Goal: Task Accomplishment & Management: Use online tool/utility

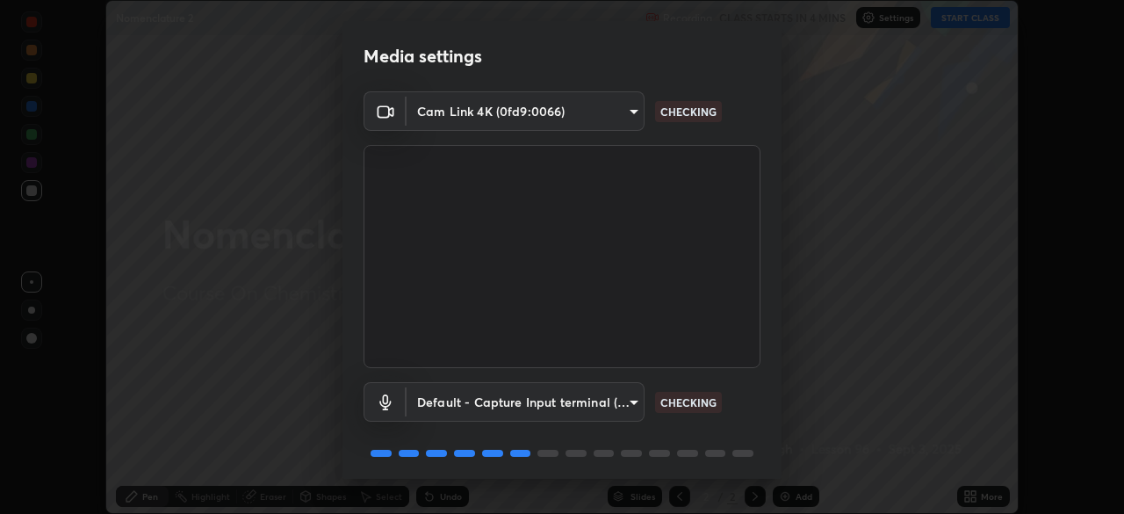
scroll to position [62, 0]
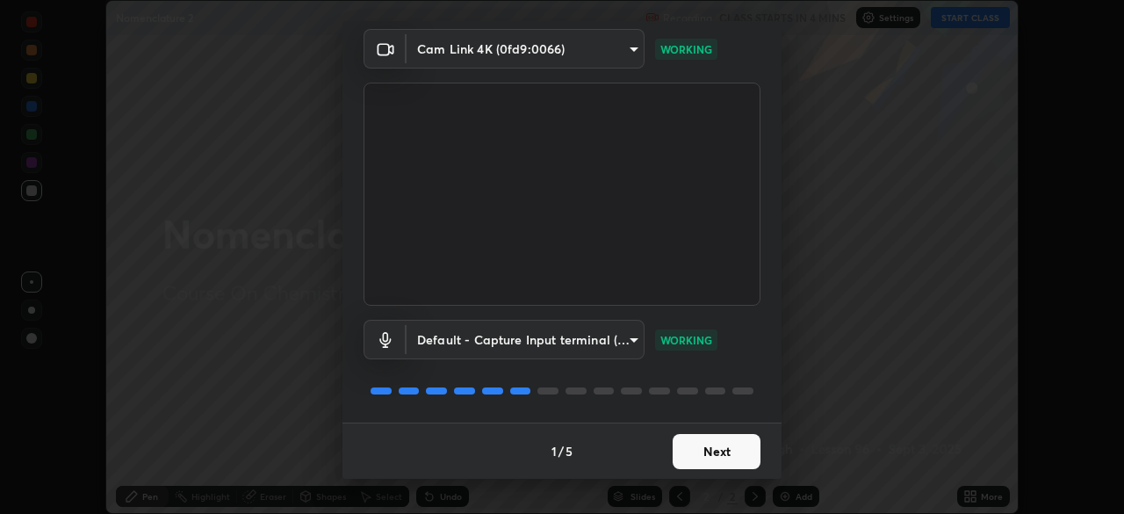
click at [745, 448] on button "Next" at bounding box center [717, 451] width 88 height 35
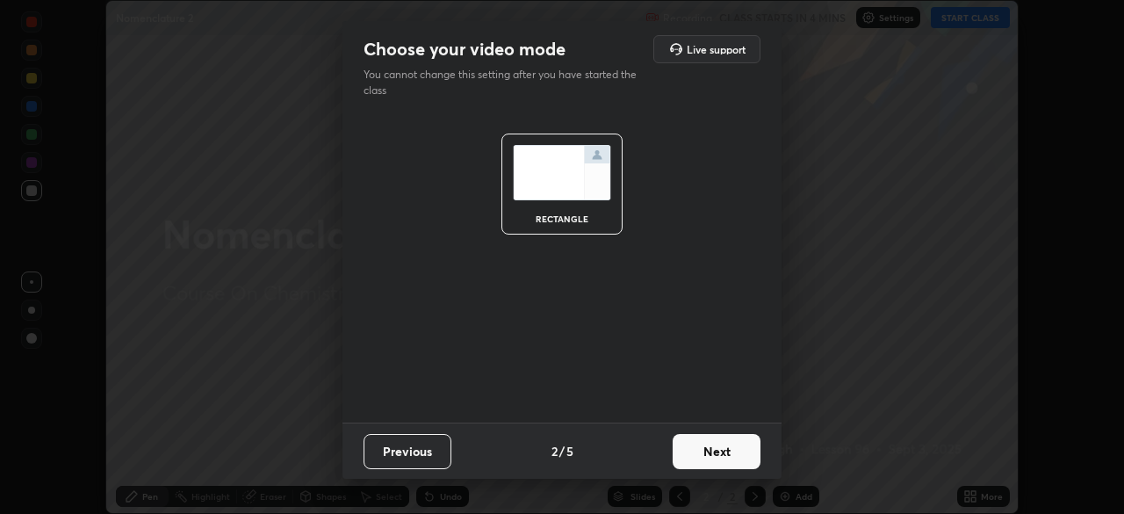
scroll to position [0, 0]
click at [738, 453] on button "Next" at bounding box center [717, 451] width 88 height 35
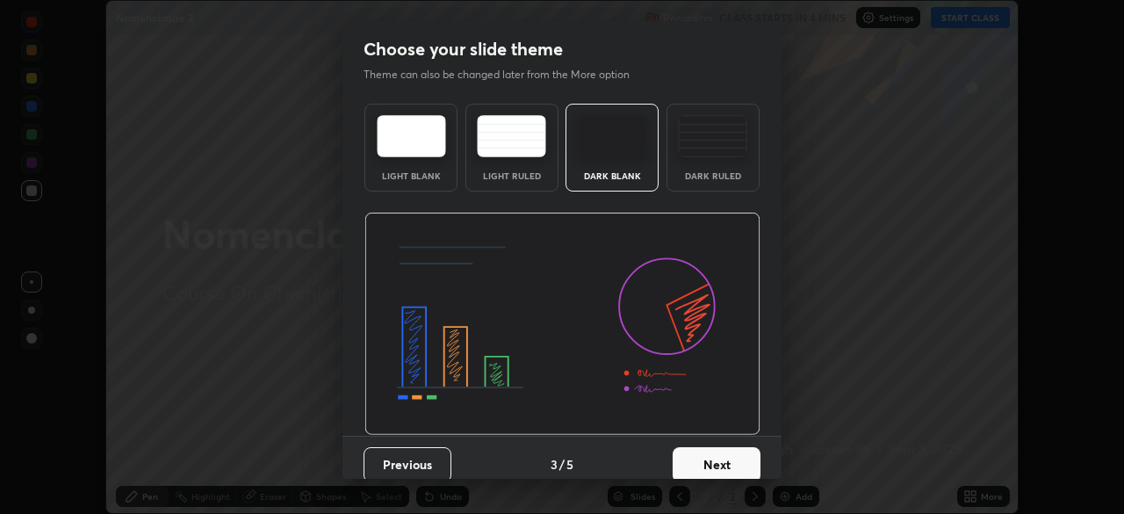
click at [742, 459] on button "Next" at bounding box center [717, 464] width 88 height 35
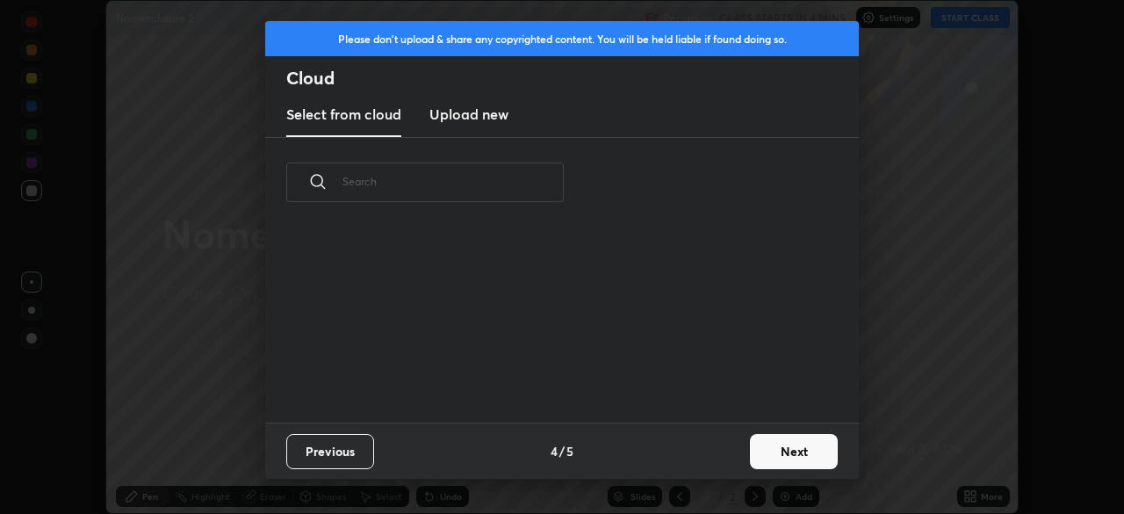
click at [752, 458] on button "Next" at bounding box center [794, 451] width 88 height 35
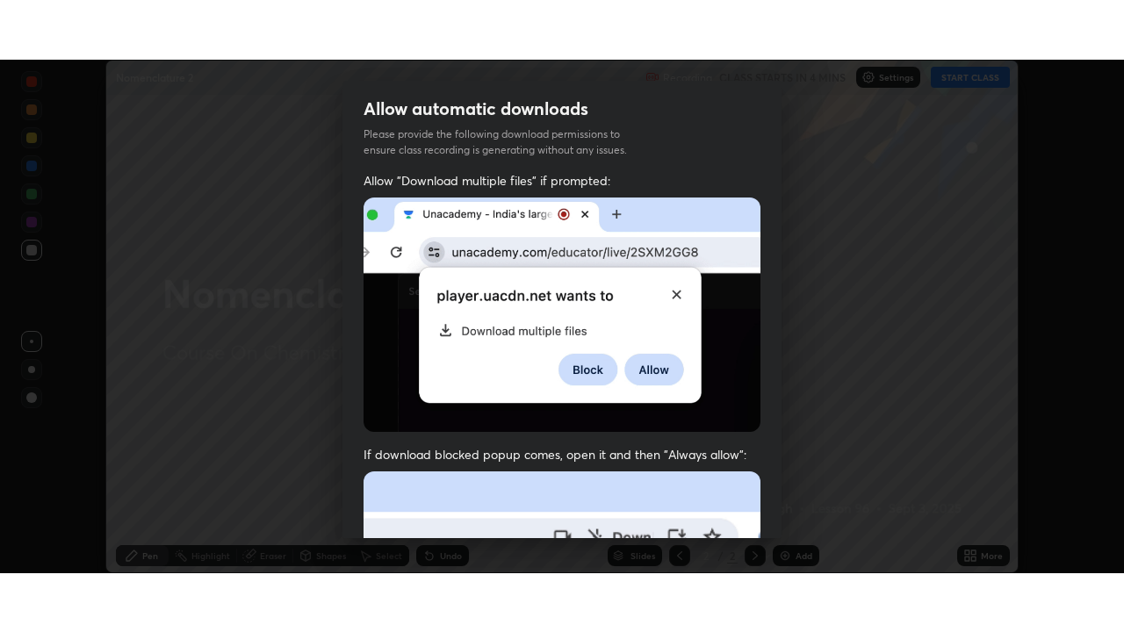
scroll to position [421, 0]
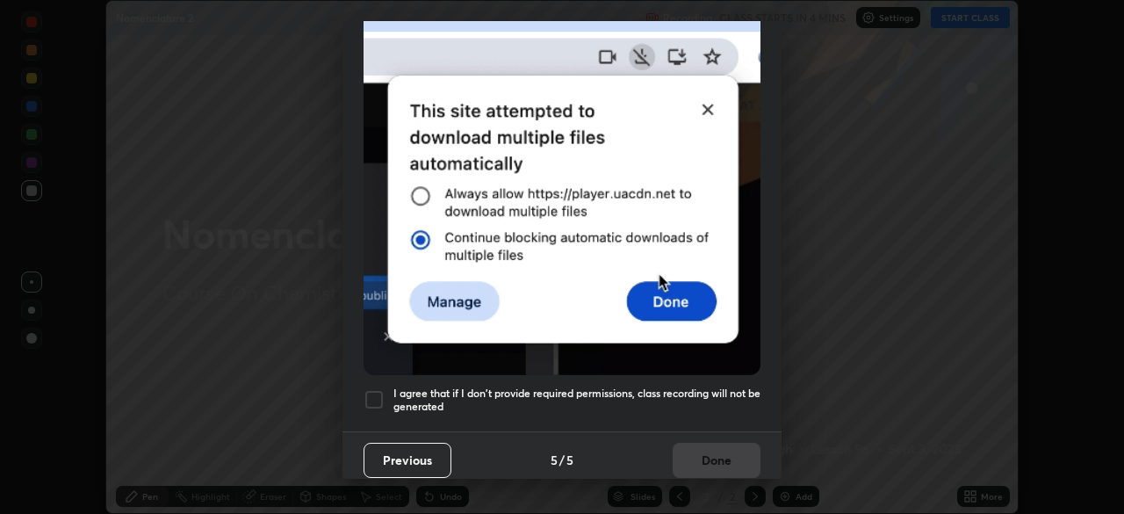
click at [749, 386] on h5 "I agree that if I don't provide required permissions, class recording will not …" at bounding box center [576, 399] width 367 height 27
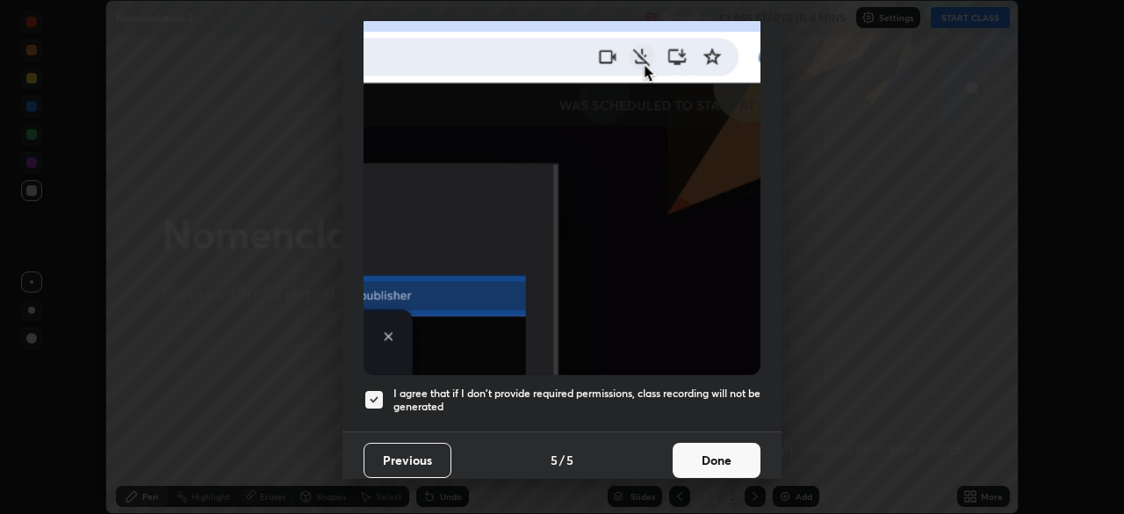
click at [736, 443] on button "Done" at bounding box center [717, 460] width 88 height 35
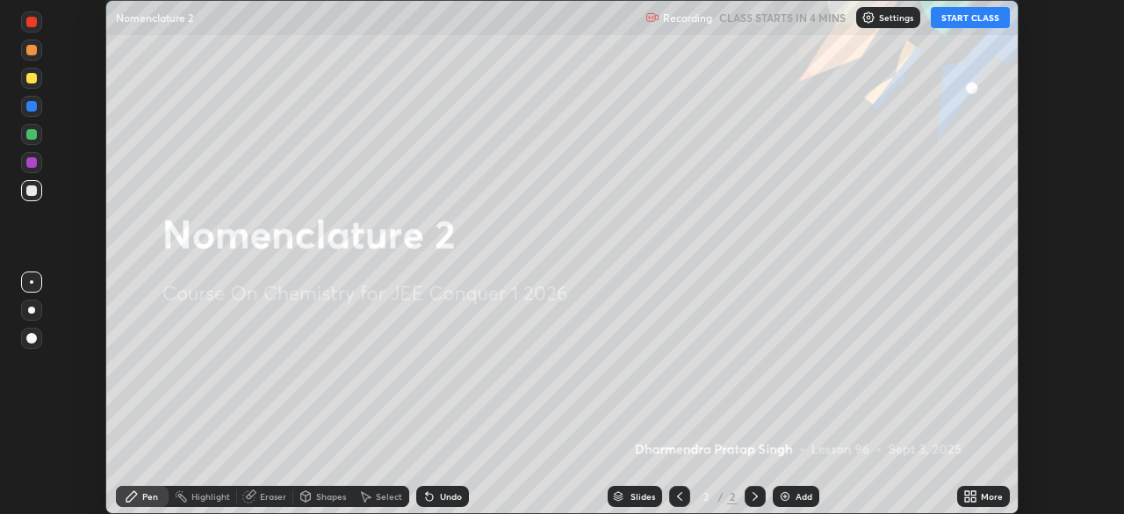
click at [979, 499] on div "More" at bounding box center [983, 496] width 53 height 21
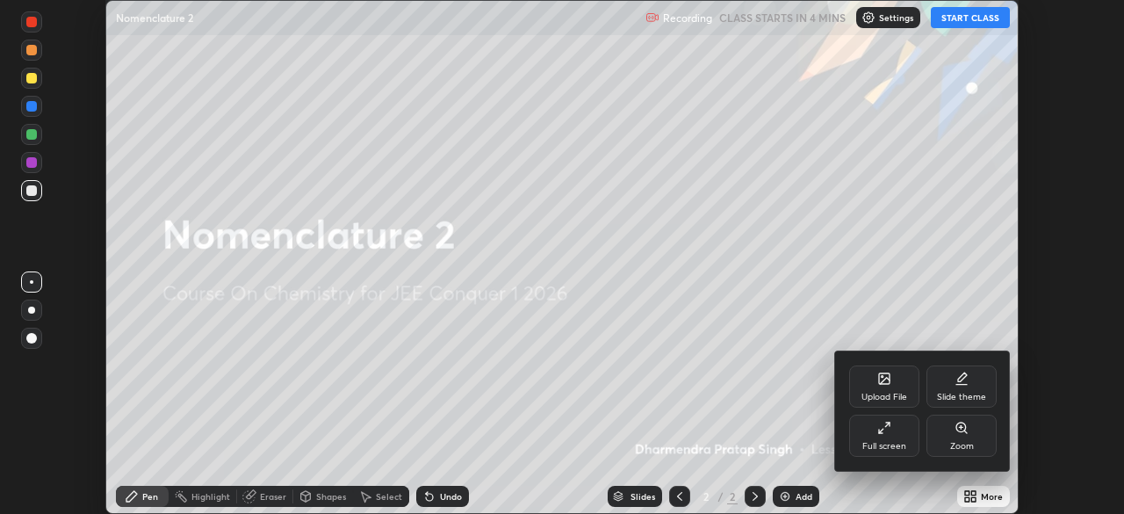
click at [900, 446] on div "Full screen" at bounding box center [884, 446] width 44 height 9
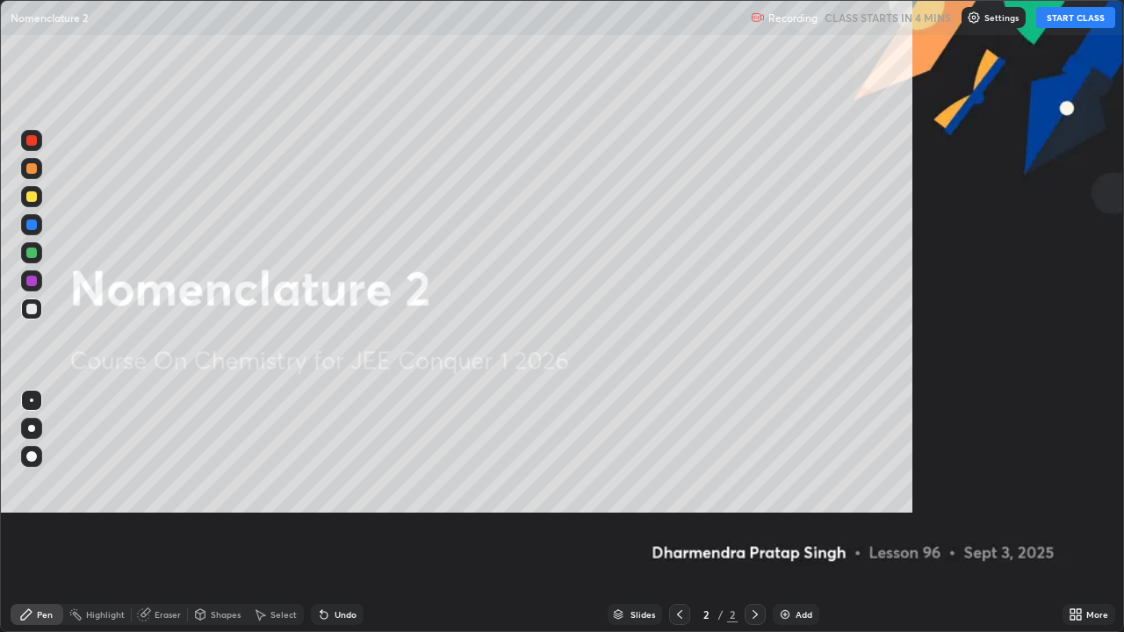
scroll to position [632, 1124]
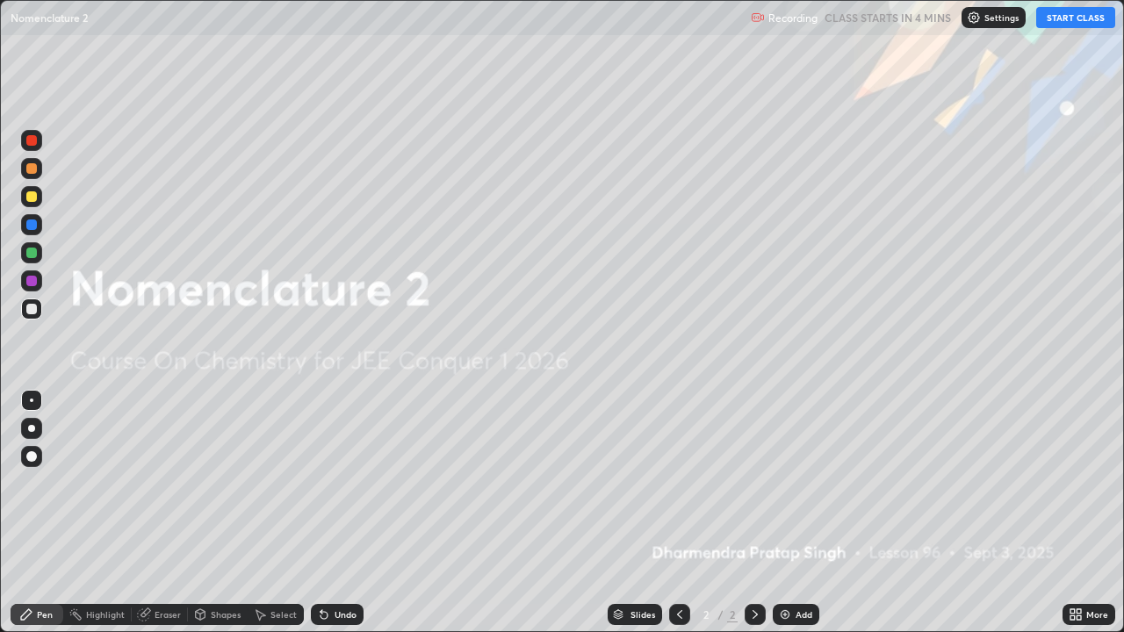
click at [349, 513] on div "Undo" at bounding box center [346, 614] width 22 height 9
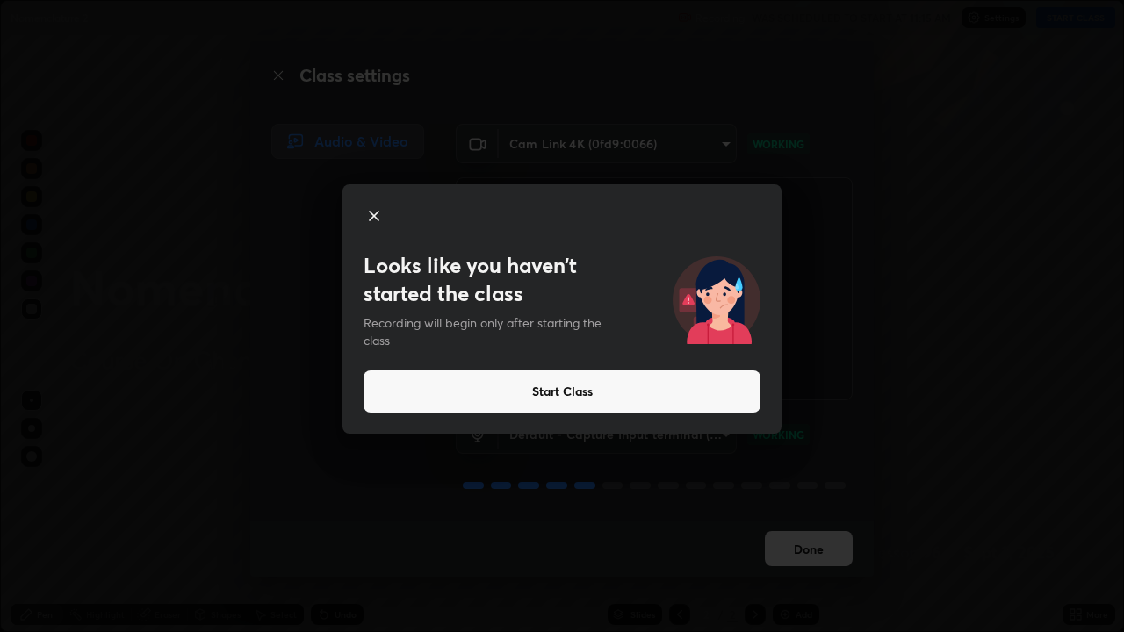
click at [651, 388] on button "Start Class" at bounding box center [561, 392] width 397 height 42
click at [651, 391] on button "Start Class" at bounding box center [561, 392] width 397 height 42
click at [806, 513] on div "Looks like you haven’t started the class Recording will begin only after starti…" at bounding box center [562, 316] width 1124 height 632
click at [811, 513] on div "Looks like you haven’t started the class Recording will begin only after starti…" at bounding box center [562, 316] width 1124 height 632
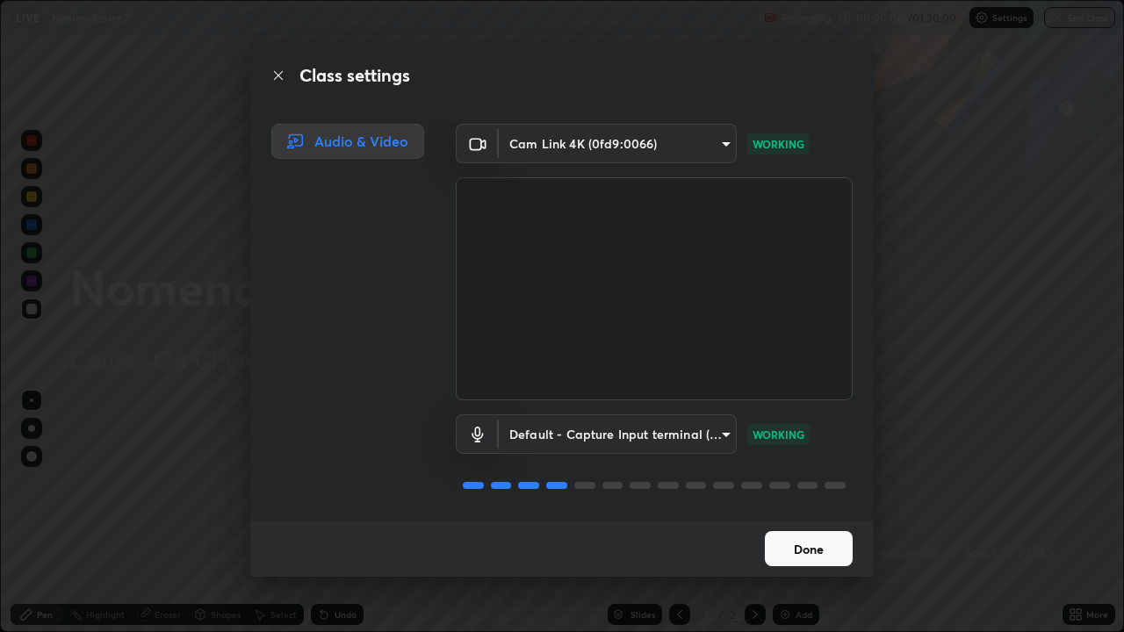
click at [807, 513] on button "Done" at bounding box center [809, 548] width 88 height 35
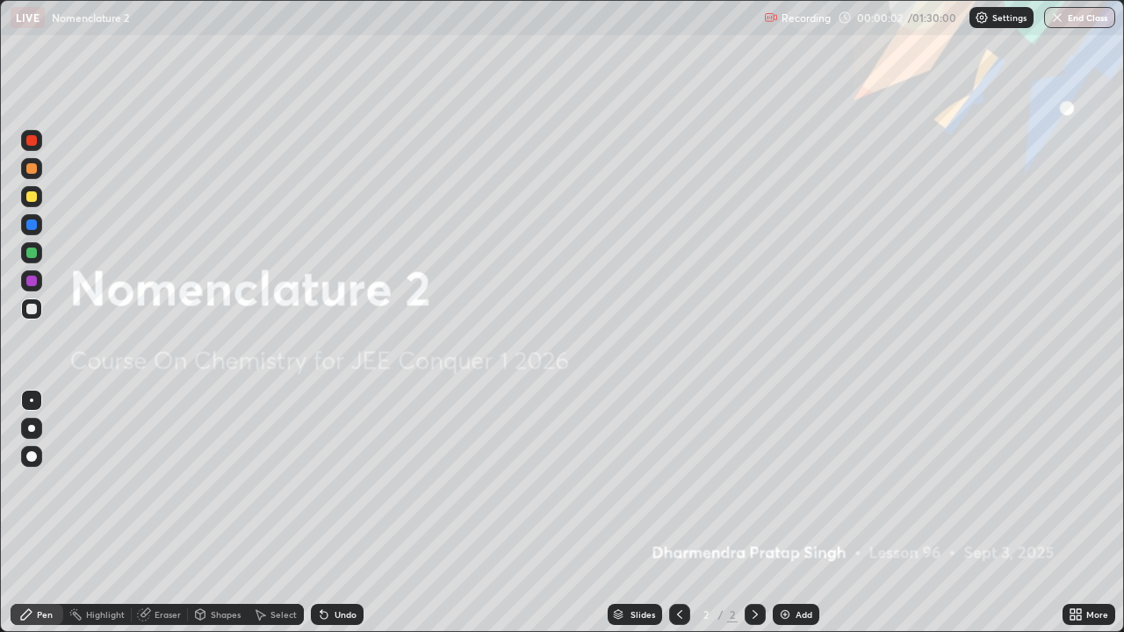
click at [793, 513] on div "Add" at bounding box center [796, 614] width 47 height 21
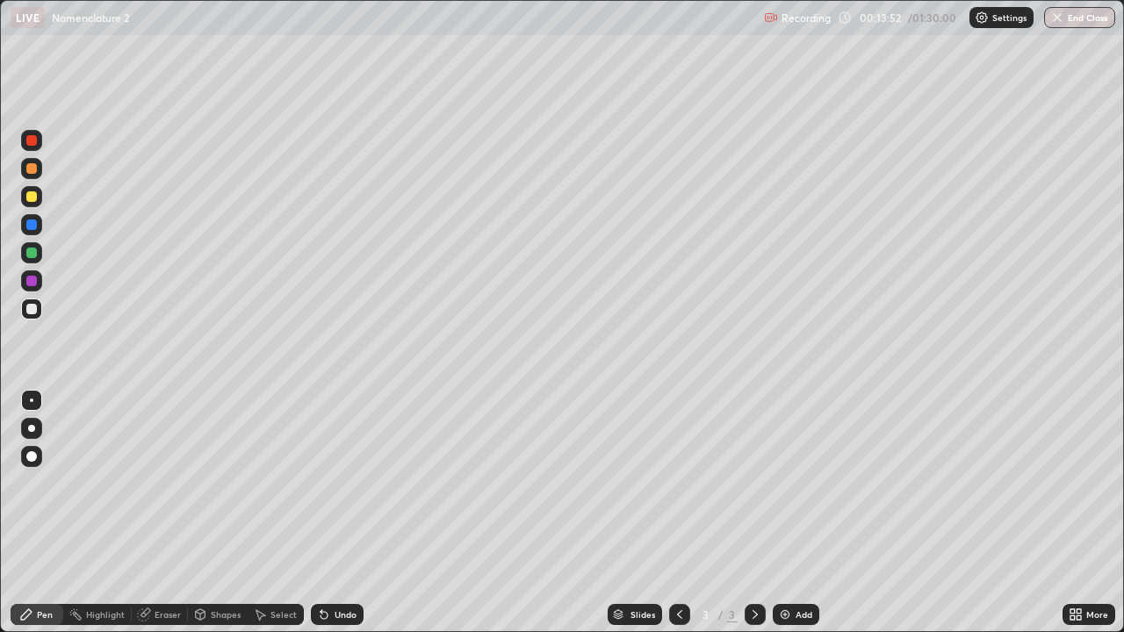
click at [796, 513] on div "Add" at bounding box center [803, 614] width 17 height 9
click at [797, 513] on div "Add" at bounding box center [803, 614] width 17 height 9
click at [788, 513] on img at bounding box center [785, 615] width 14 height 14
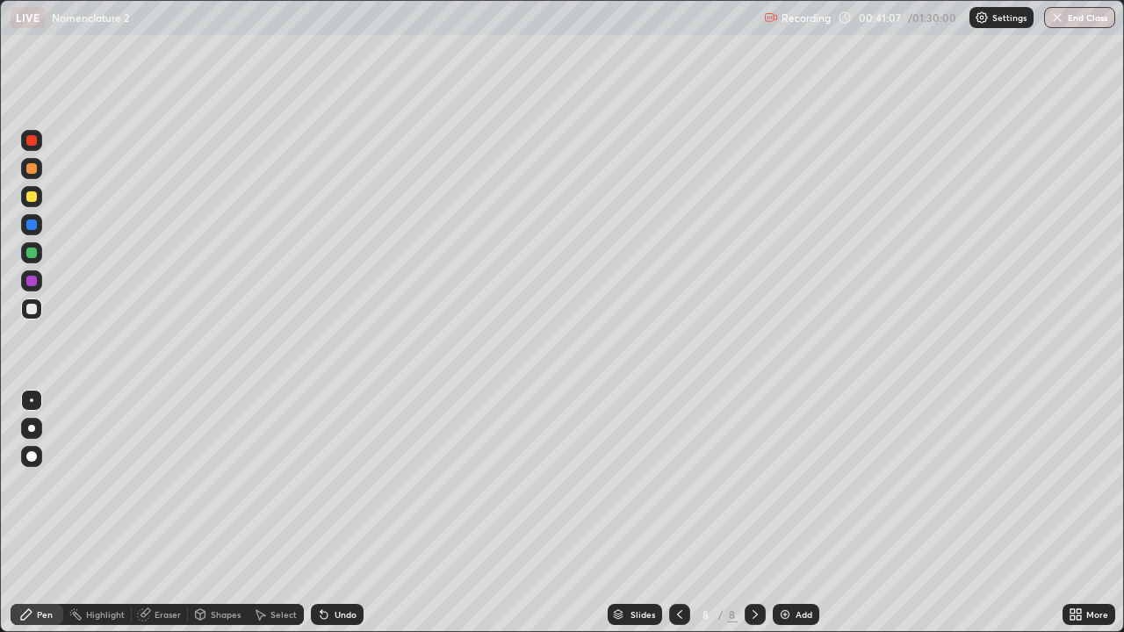
click at [789, 513] on img at bounding box center [785, 615] width 14 height 14
click at [681, 513] on icon at bounding box center [680, 615] width 14 height 14
click at [679, 513] on icon at bounding box center [680, 615] width 14 height 14
click at [753, 513] on icon at bounding box center [755, 615] width 14 height 14
click at [759, 513] on icon at bounding box center [755, 615] width 14 height 14
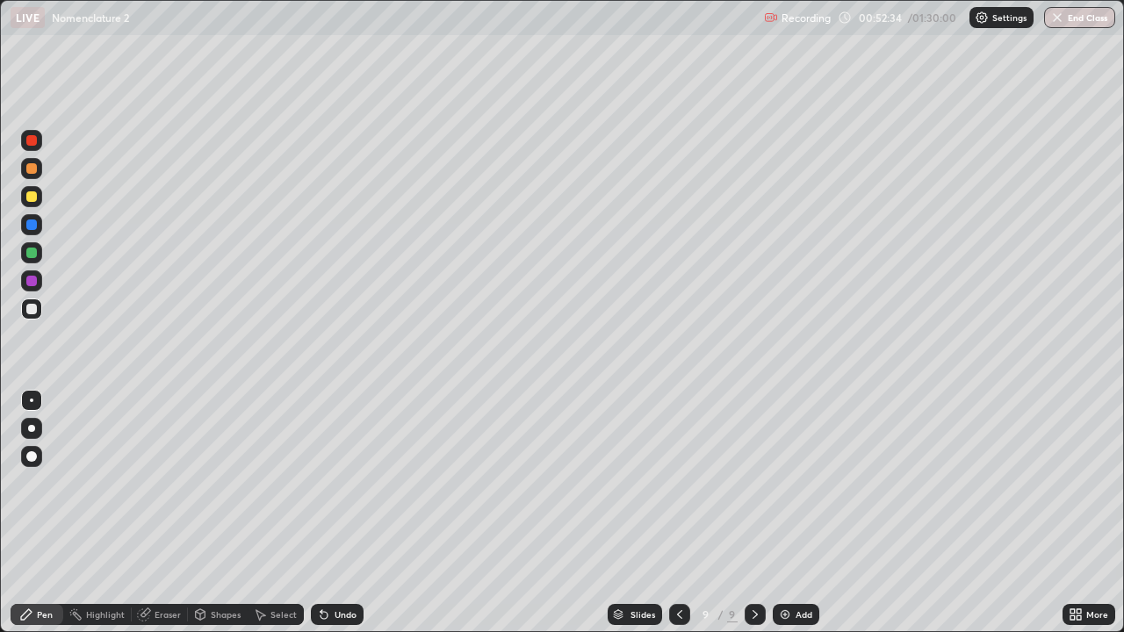
click at [790, 513] on div "Add" at bounding box center [796, 614] width 47 height 21
click at [790, 513] on img at bounding box center [785, 615] width 14 height 14
click at [787, 513] on img at bounding box center [785, 615] width 14 height 14
click at [795, 513] on div "Add" at bounding box center [796, 614] width 47 height 21
click at [1075, 18] on button "End Class" at bounding box center [1080, 17] width 69 height 21
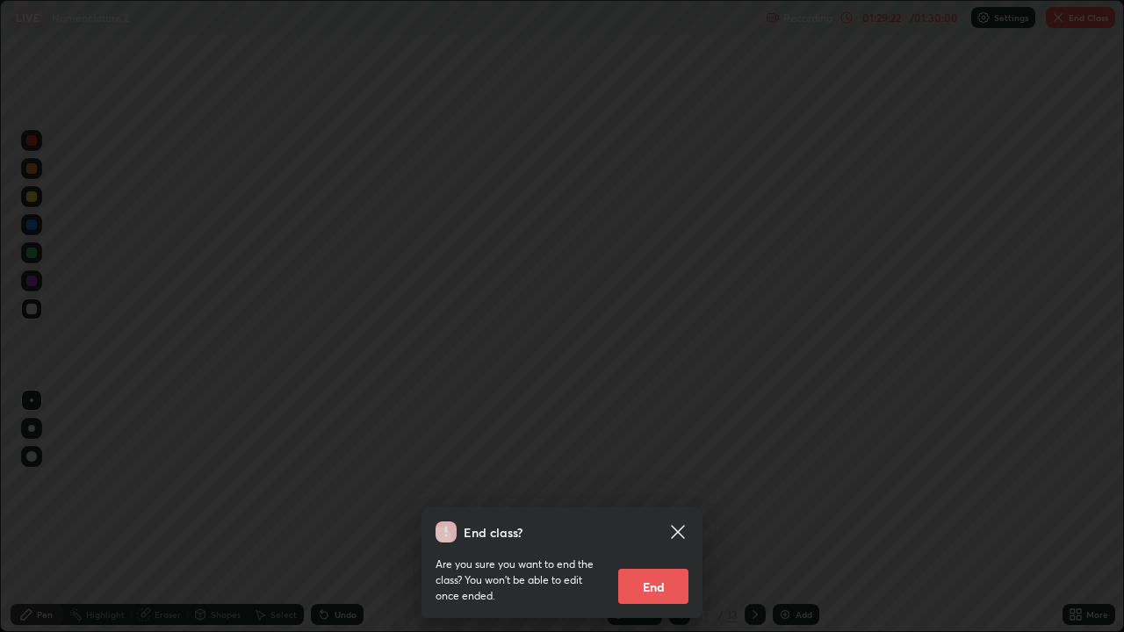
click at [648, 513] on button "End" at bounding box center [653, 586] width 70 height 35
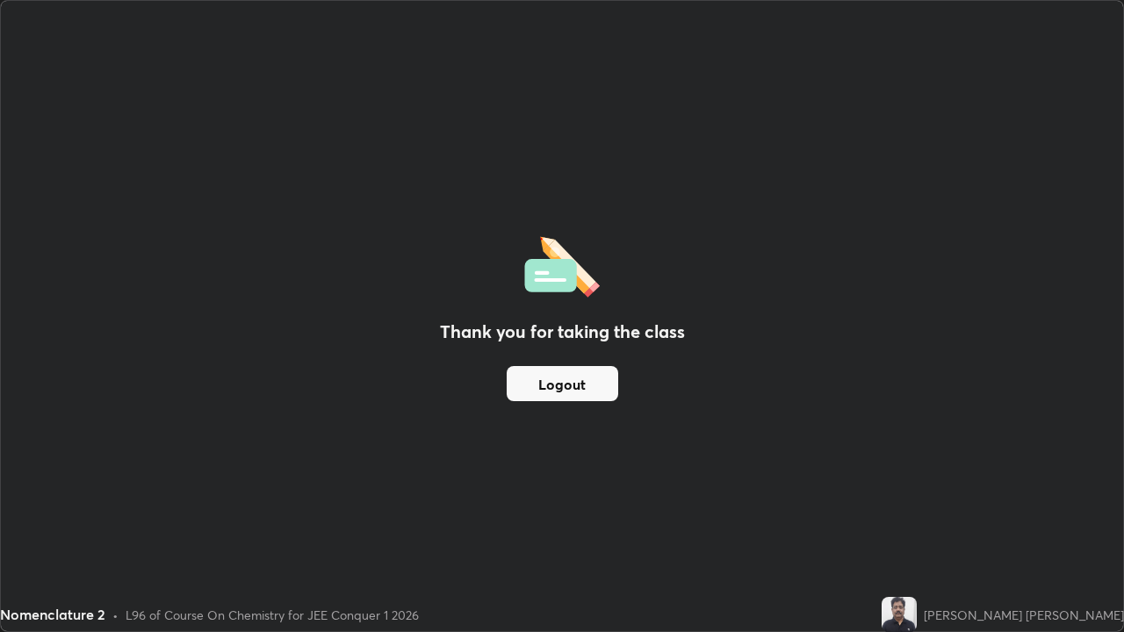
click at [536, 384] on button "Logout" at bounding box center [563, 383] width 112 height 35
